Goal: Navigation & Orientation: Go to known website

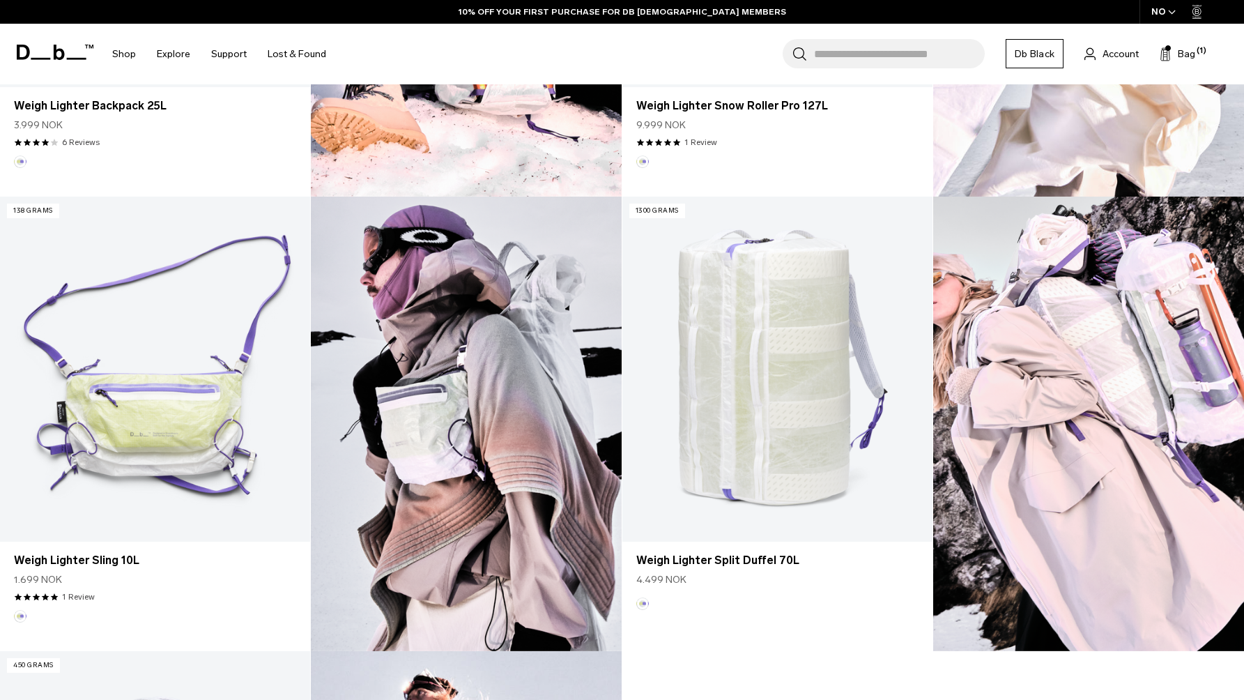
scroll to position [754, 0]
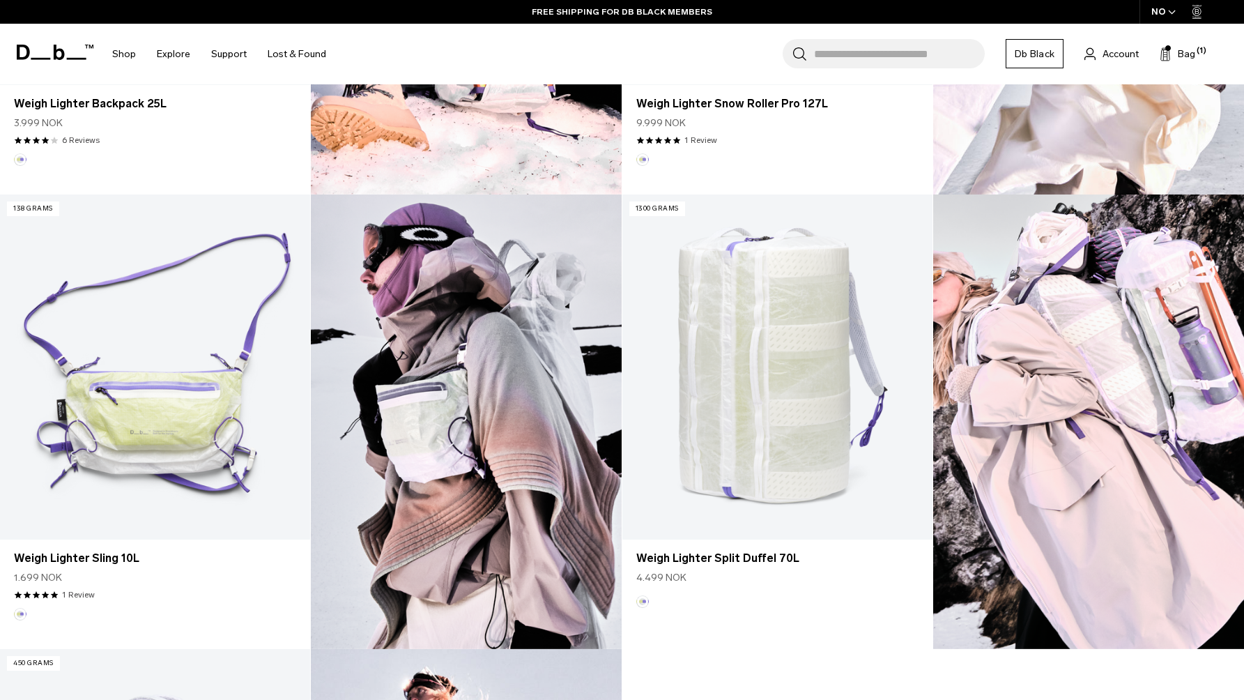
click at [1167, 18] on div "NO" at bounding box center [1163, 12] width 49 height 24
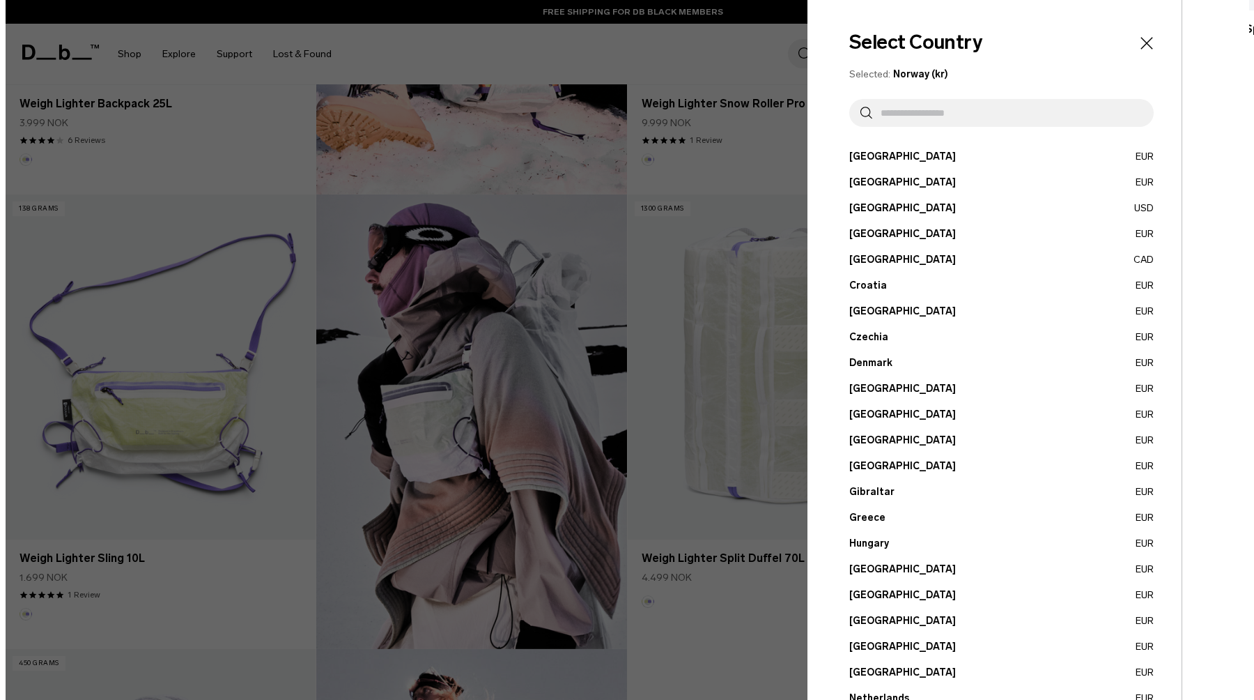
scroll to position [757, 0]
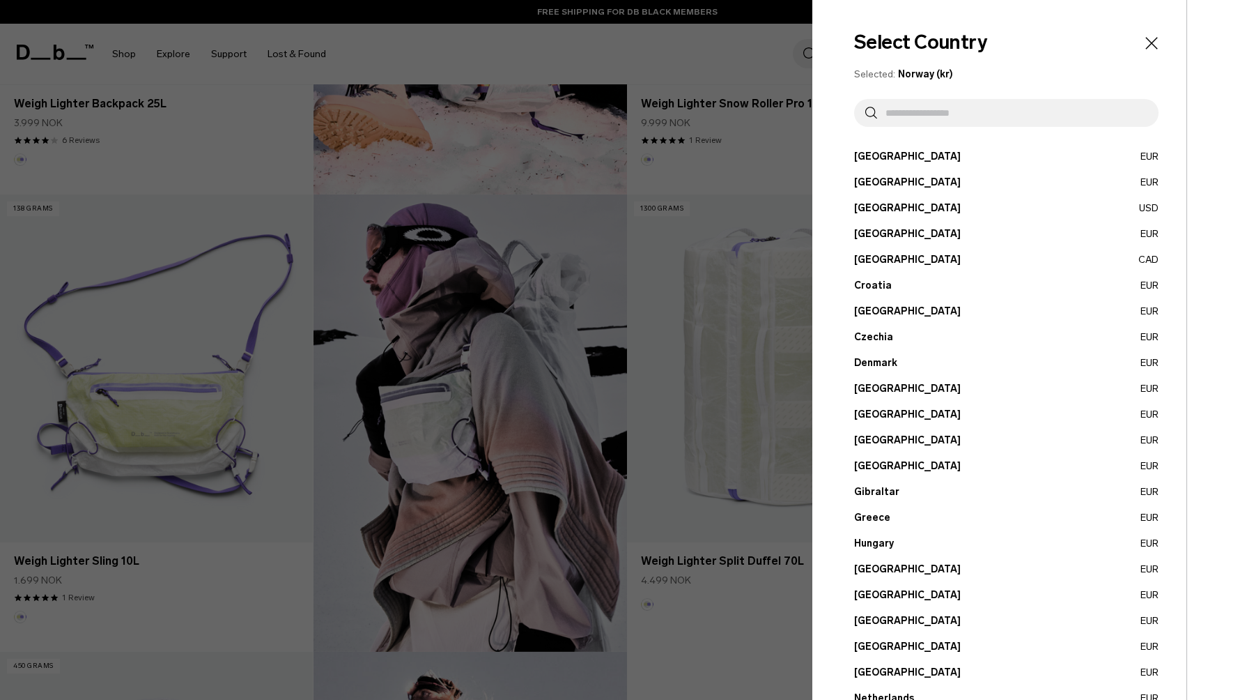
click at [960, 110] on input "text" at bounding box center [1012, 113] width 270 height 28
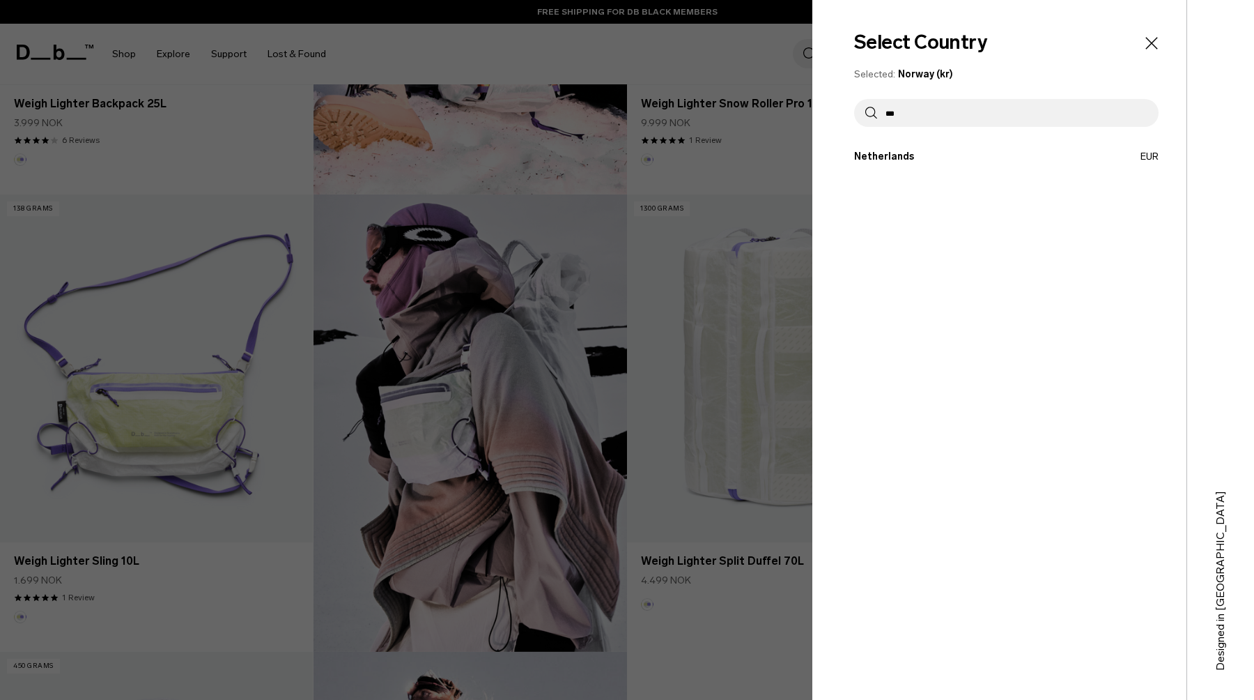
type input "***"
click at [890, 156] on button "Netherlands EUR" at bounding box center [1006, 156] width 304 height 15
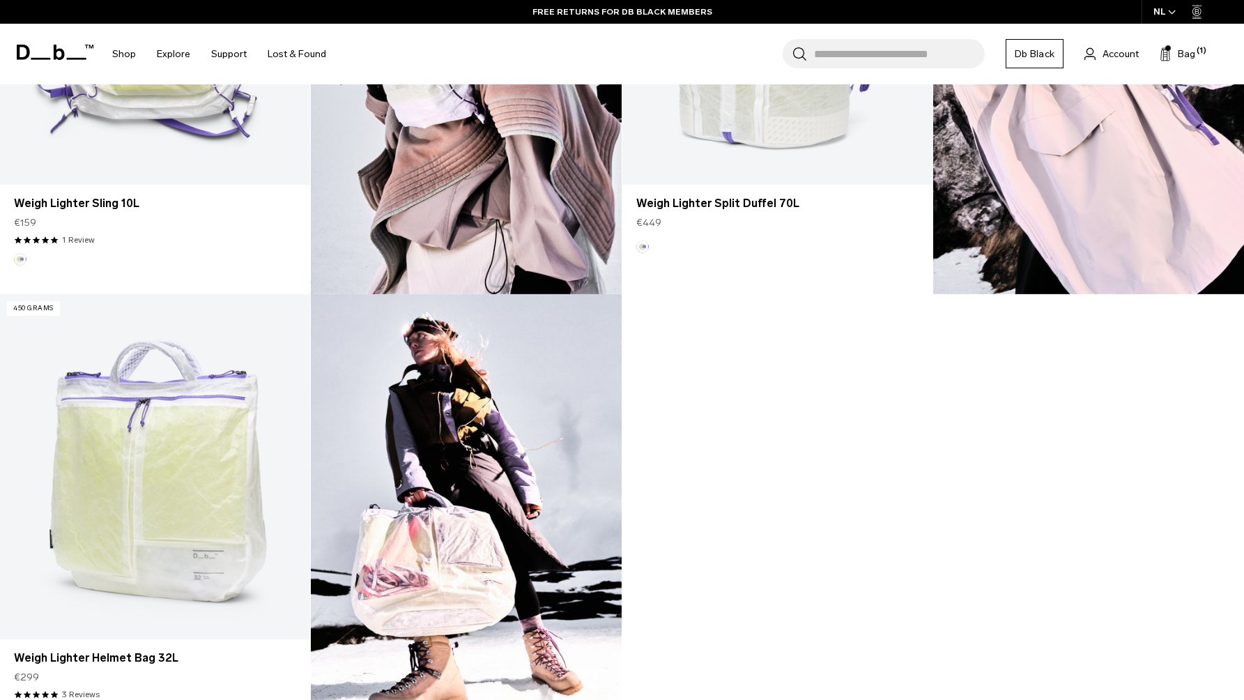
scroll to position [1117, 0]
